Goal: Book appointment/travel/reservation

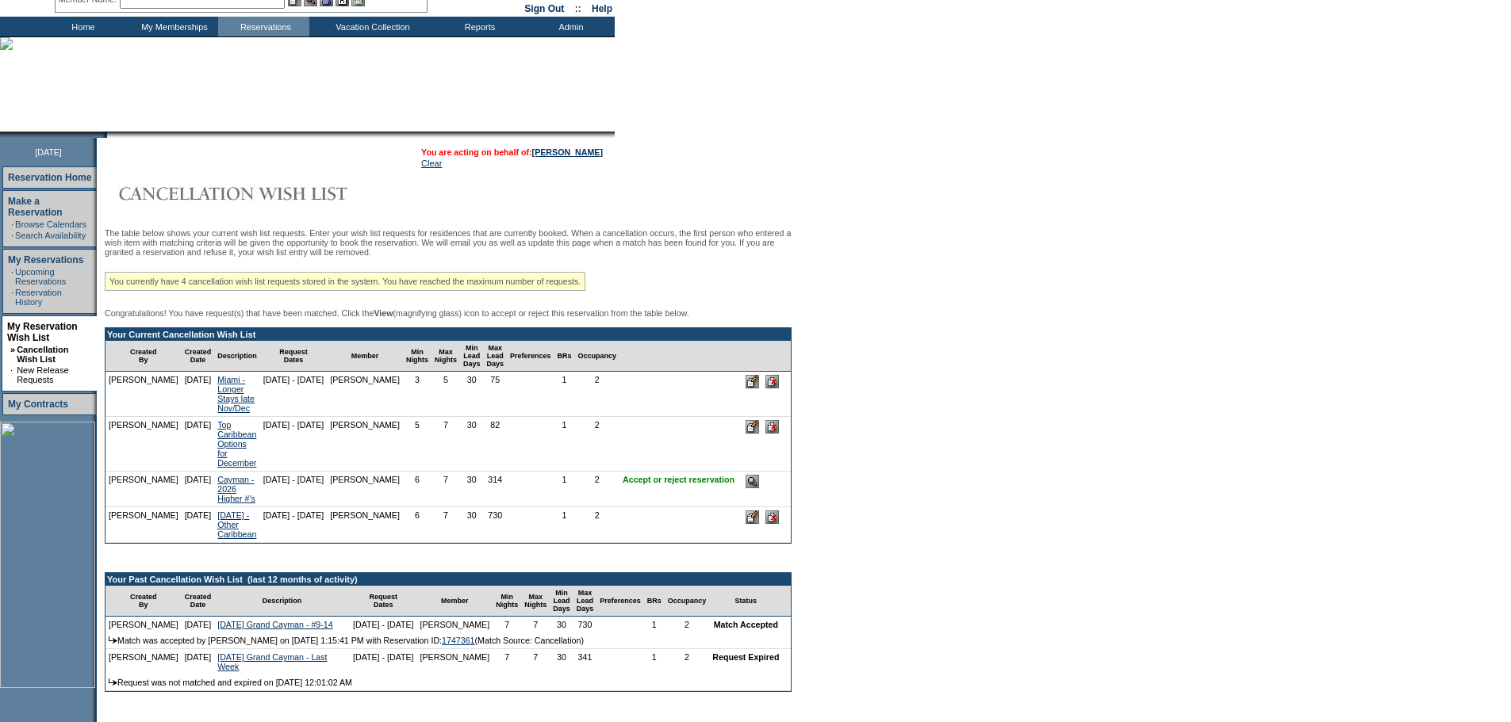
scroll to position [79, 0]
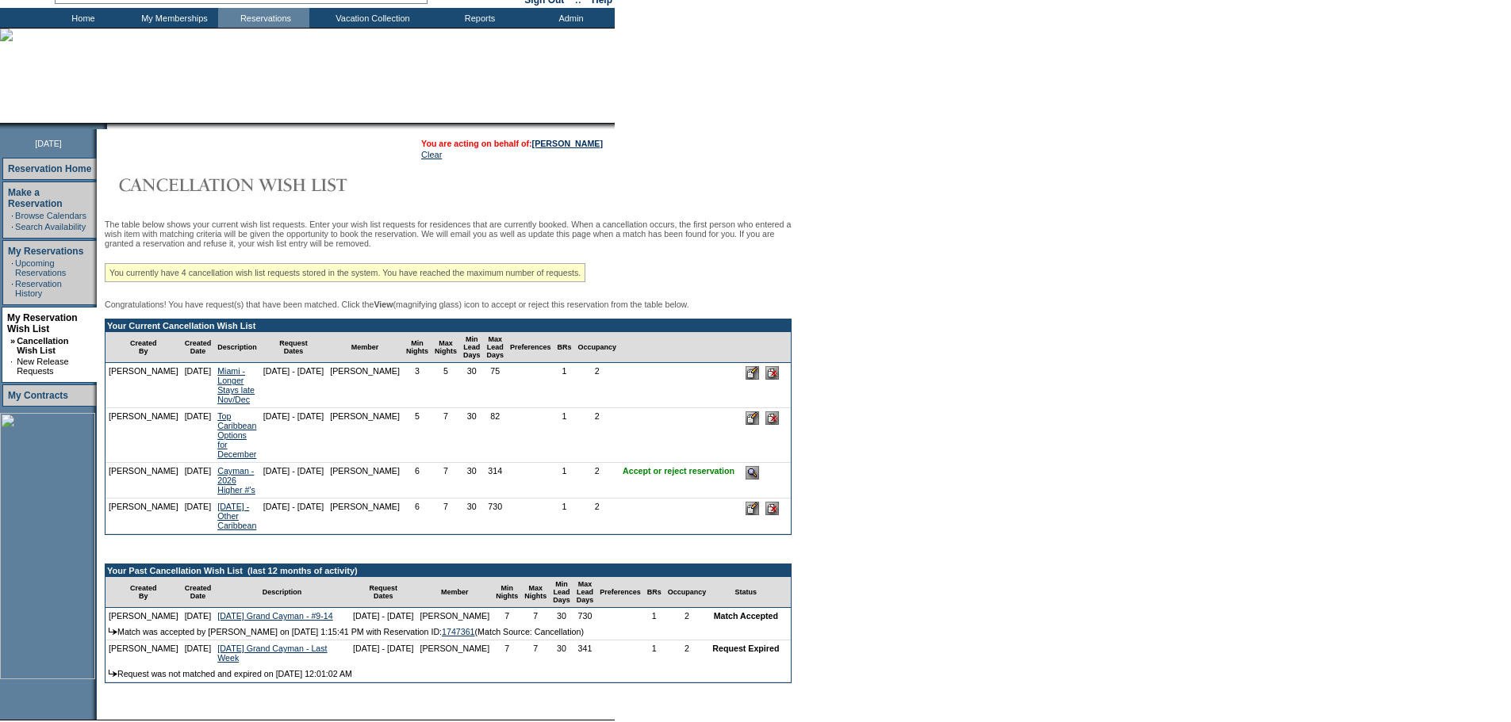
click at [759, 480] on input "image" at bounding box center [751, 472] width 13 height 13
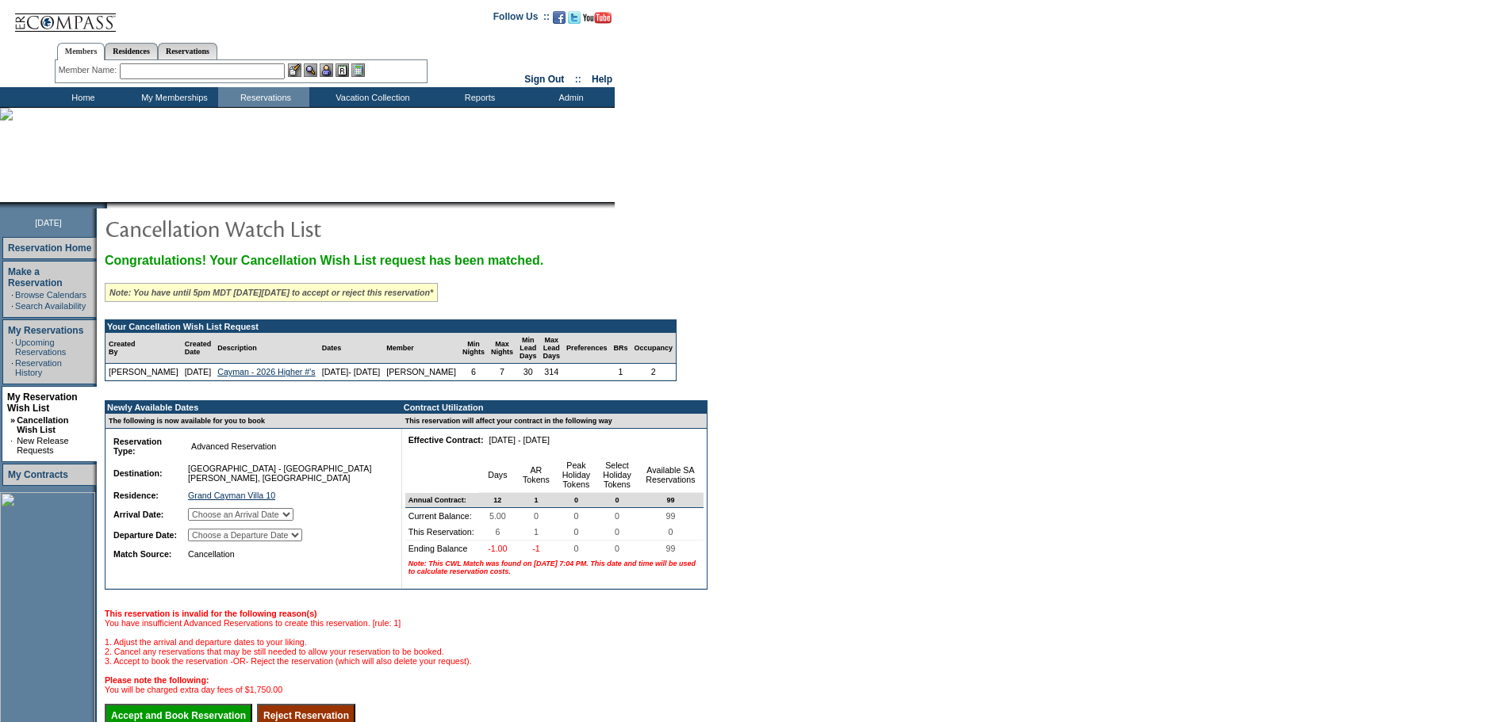
click at [293, 521] on select "Choose an Arrival Date [DATE] [DATE] [DATE] [DATE] [DATE] [DATE]" at bounding box center [240, 514] width 105 height 13
select select "[DATE]"
click at [208, 521] on select "Choose an Arrival Date [DATE] [DATE] [DATE] [DATE] [DATE] [DATE]" at bounding box center [240, 514] width 105 height 13
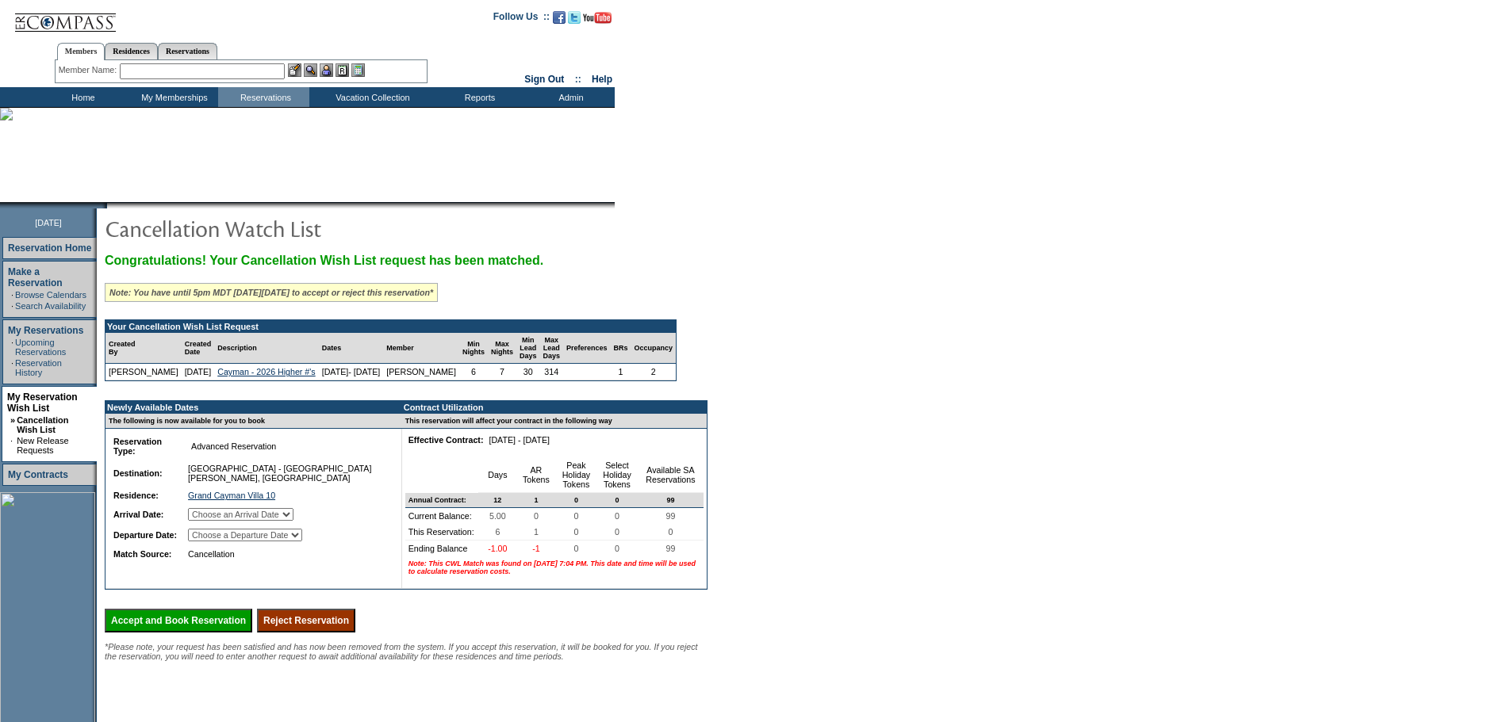
click at [302, 542] on select "Choose a Departure Date [DATE] [DATE] [DATE] [DATE] [DATE] [DATE]" at bounding box center [245, 535] width 114 height 13
select select "[DATE]"
click at [209, 542] on select "Choose a Departure Date [DATE] [DATE] [DATE] [DATE] [DATE] [DATE]" at bounding box center [245, 535] width 114 height 13
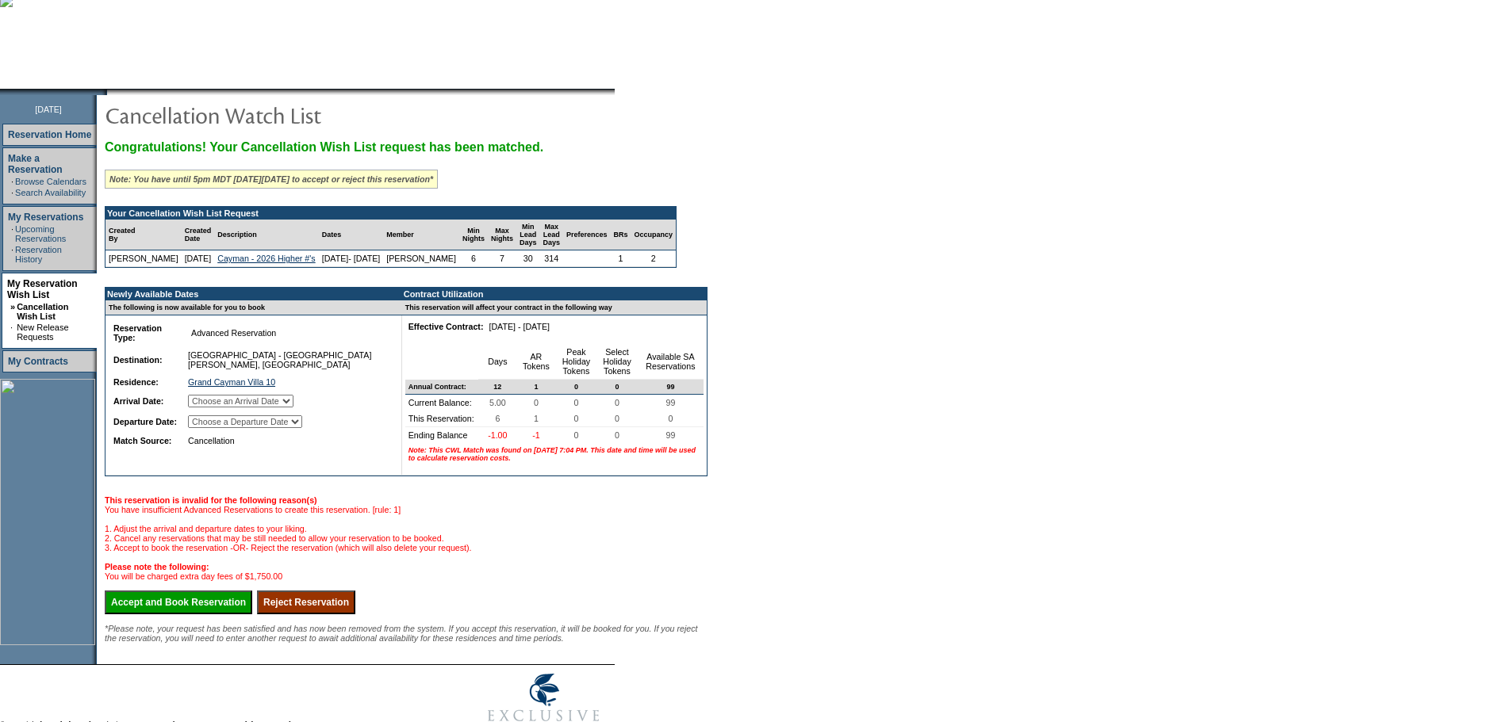
scroll to position [219, 0]
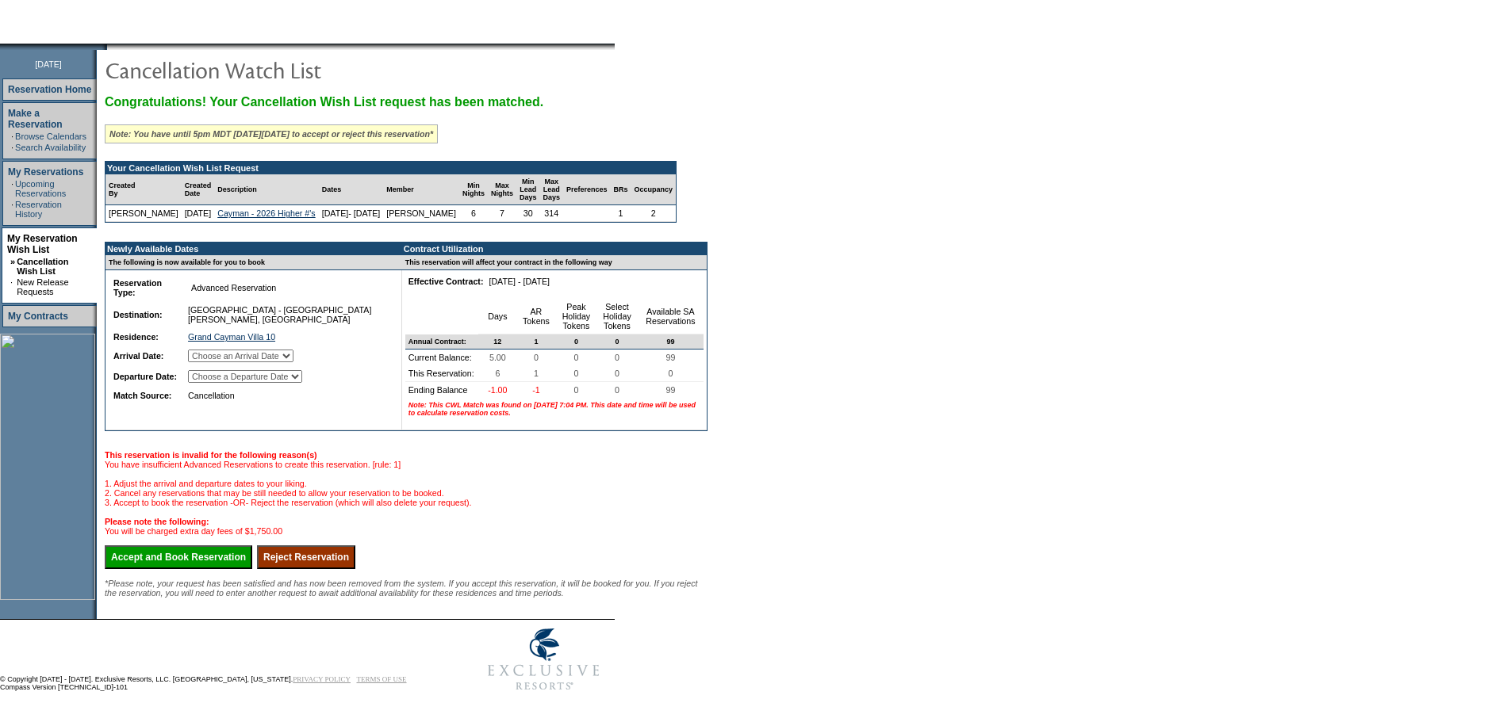
click at [251, 546] on input "Accept and Book Reservation" at bounding box center [179, 558] width 148 height 24
